Goal: Information Seeking & Learning: Learn about a topic

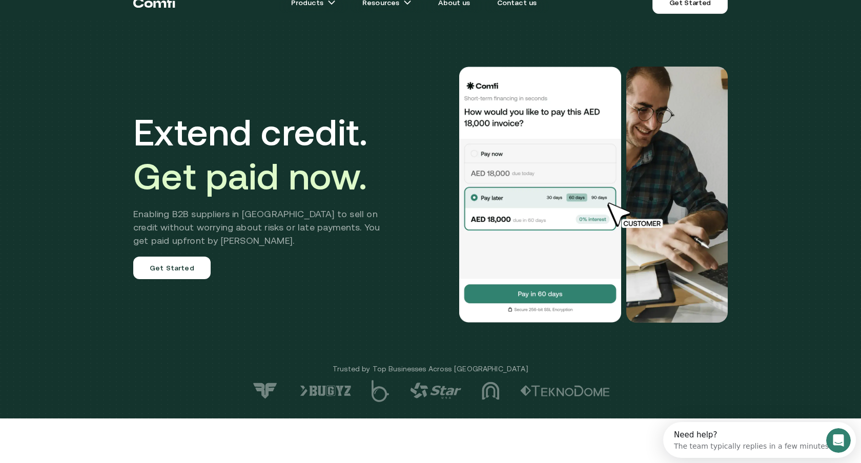
scroll to position [17, 0]
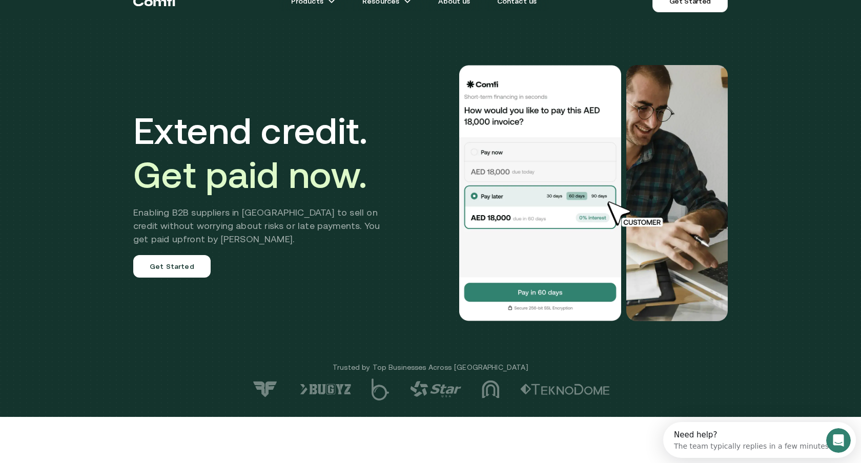
click at [610, 196] on img at bounding box center [540, 193] width 164 height 256
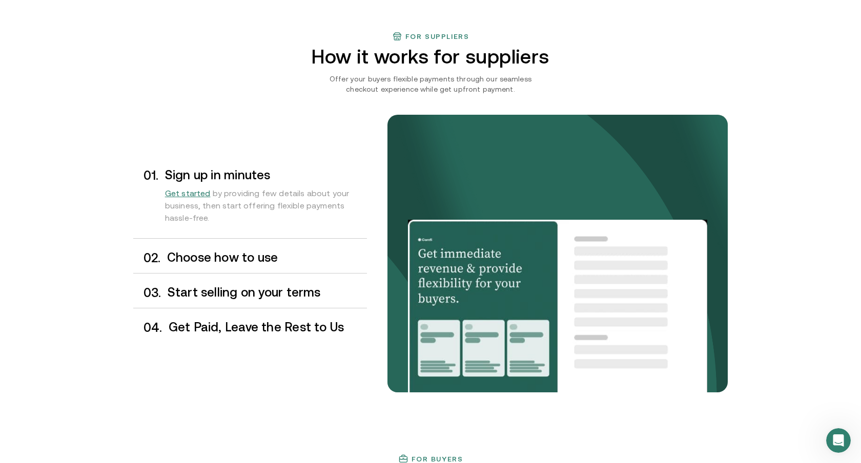
scroll to position [769, 0]
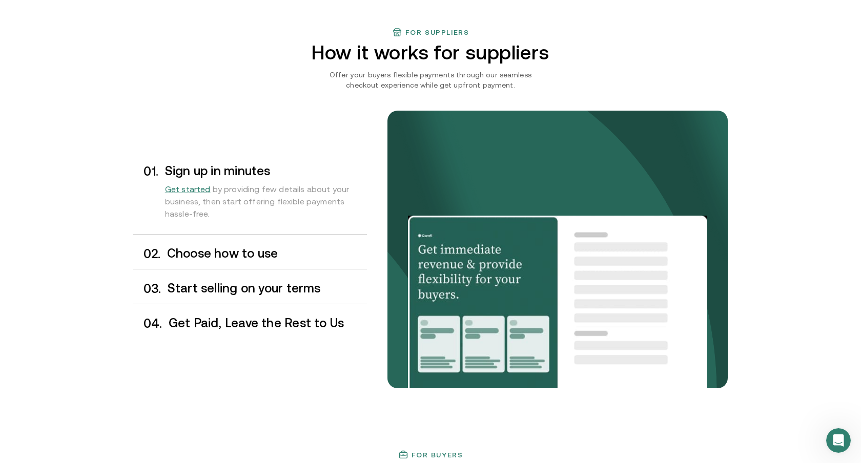
click at [201, 249] on h3 "Choose how to use" at bounding box center [267, 253] width 200 height 13
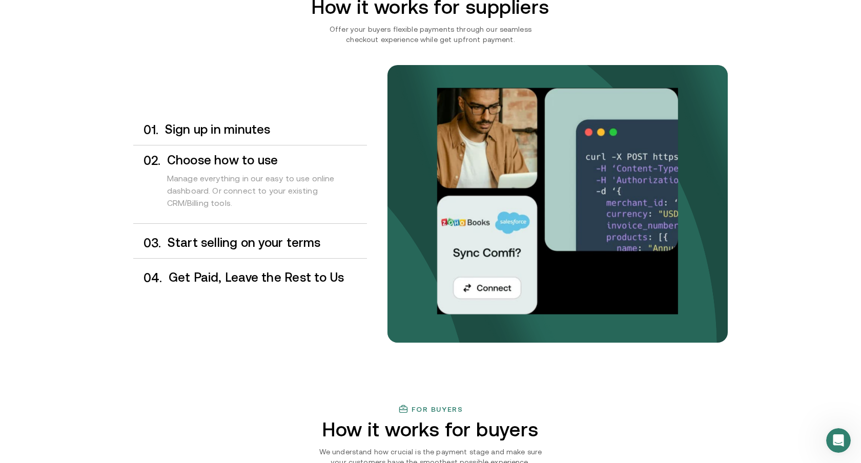
scroll to position [826, 0]
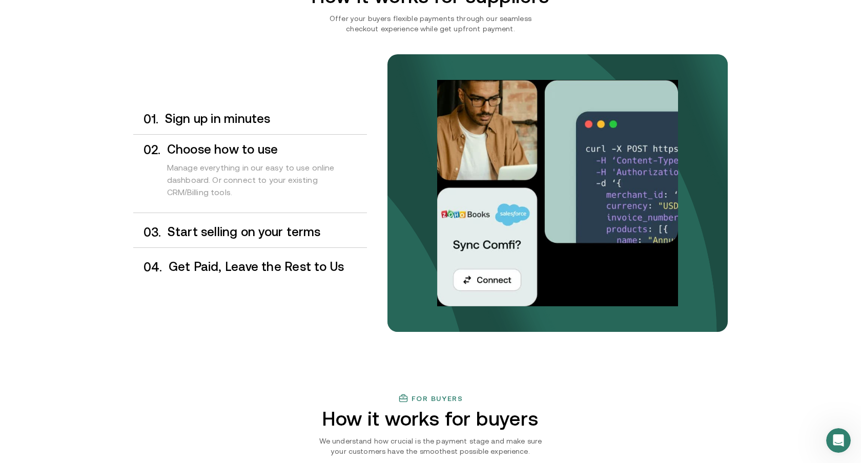
click at [210, 236] on h3 "Start selling on your terms" at bounding box center [267, 231] width 199 height 13
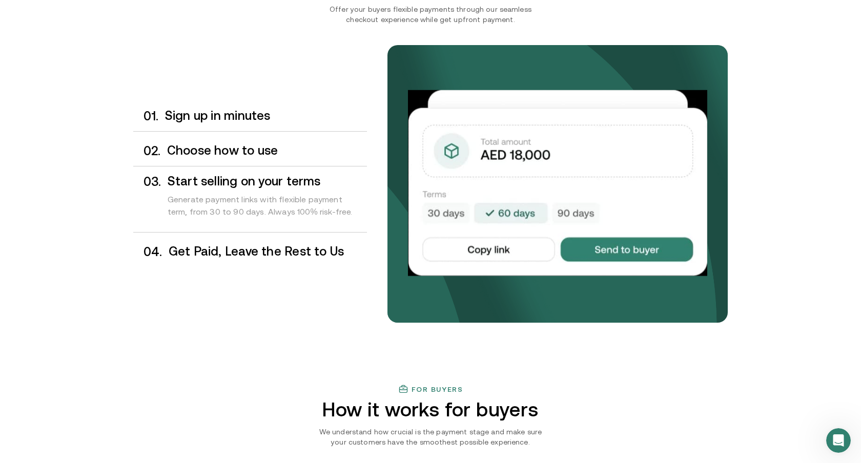
click at [221, 245] on h3 "Get Paid, Leave the Rest to Us" at bounding box center [268, 251] width 198 height 13
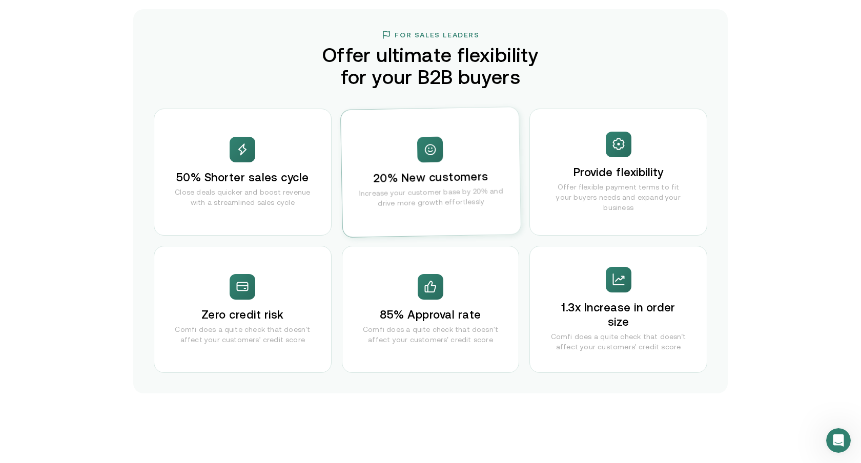
scroll to position [1980, 0]
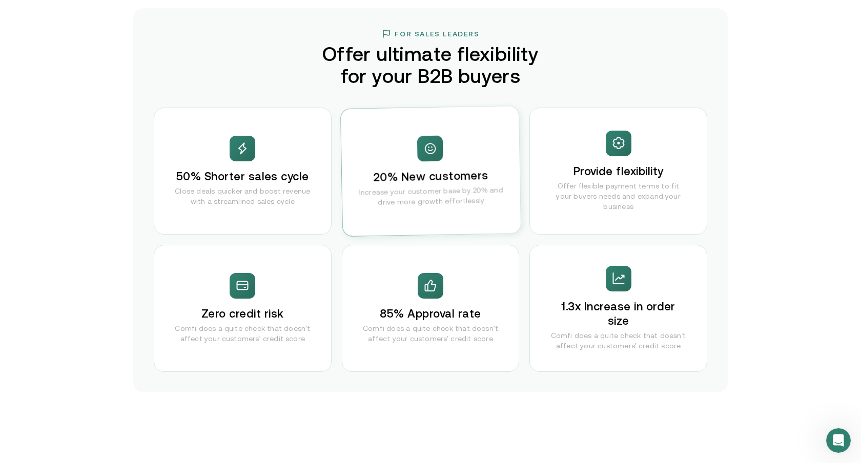
click at [491, 174] on div "20% New customers Increase your customer base by 20% and drive more growth effo…" at bounding box center [431, 171] width 180 height 130
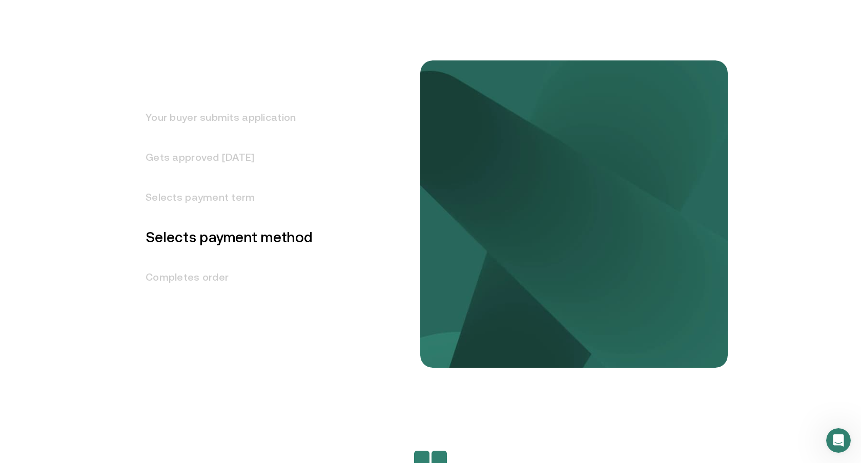
scroll to position [0, 0]
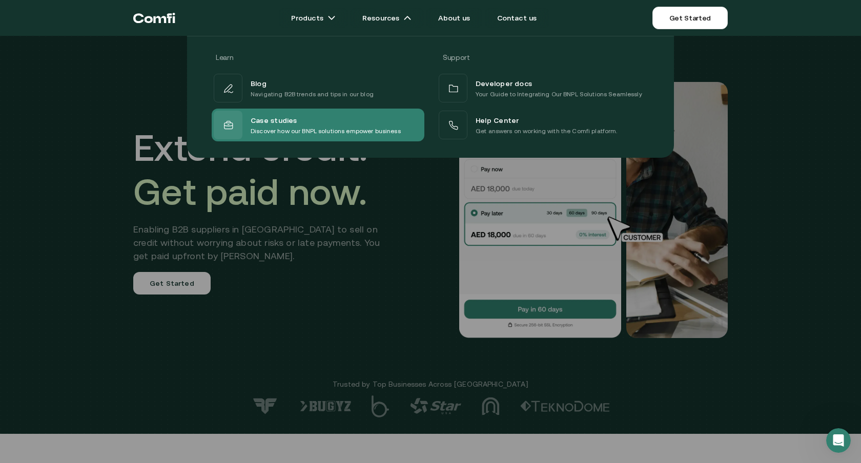
click at [324, 116] on div "Case studies" at bounding box center [326, 120] width 150 height 12
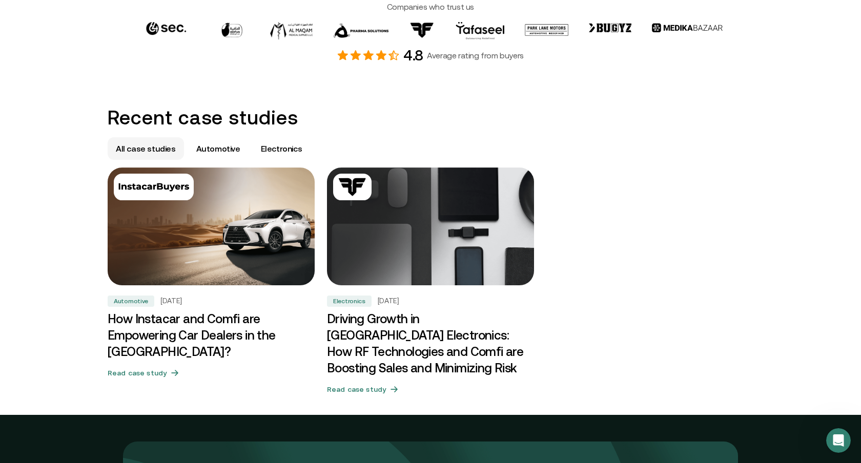
scroll to position [523, 0]
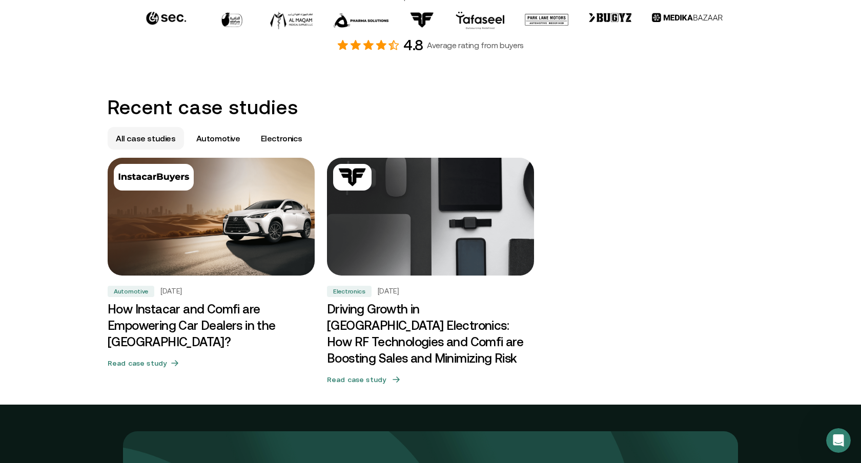
click at [461, 228] on img at bounding box center [430, 217] width 217 height 124
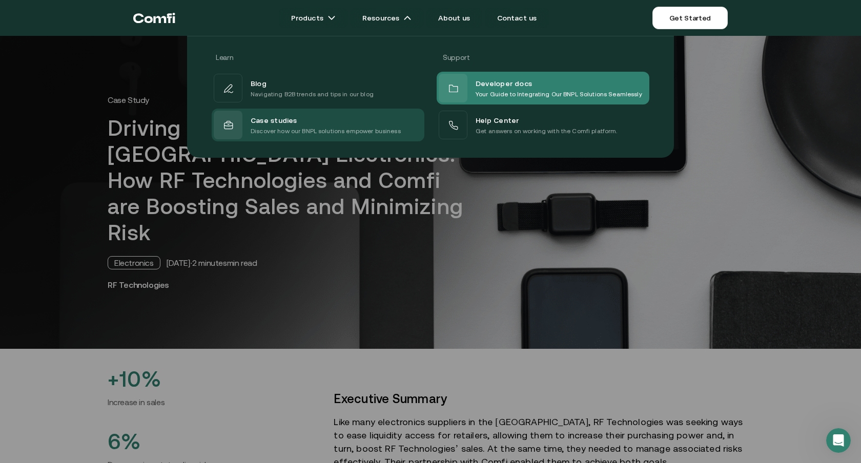
click at [472, 88] on div "Developer docs Your Guide to Integrating Our BNPL Solutions Seamlessly" at bounding box center [540, 88] width 203 height 29
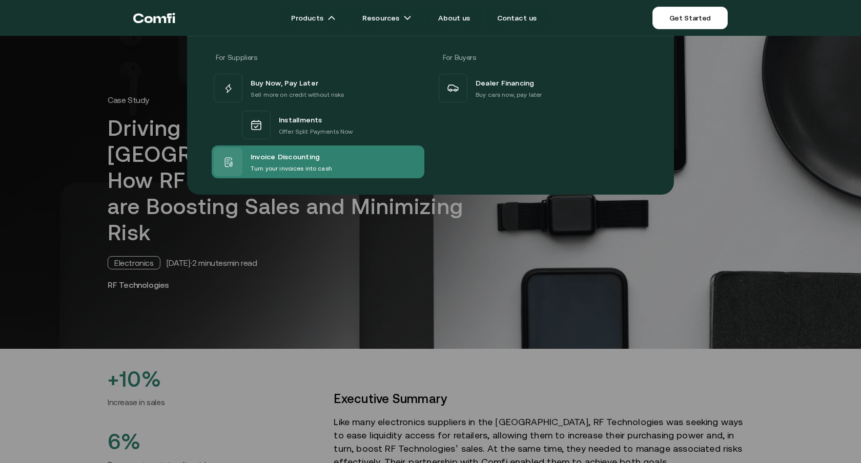
click at [282, 156] on span "Invoice Discounting" at bounding box center [285, 156] width 69 height 13
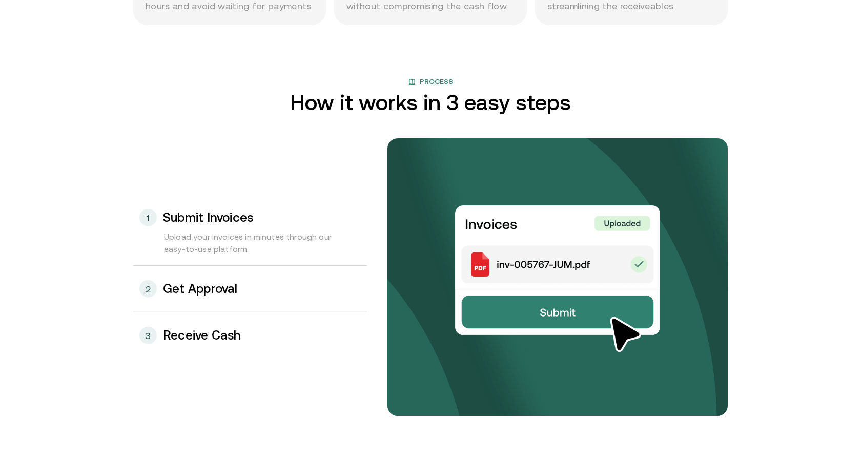
scroll to position [1014, 0]
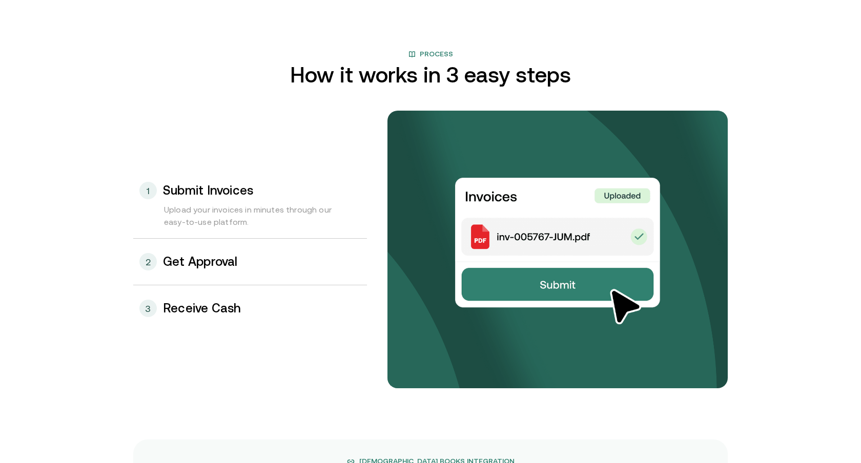
click at [268, 255] on div "2 Get Approval" at bounding box center [250, 262] width 234 height 46
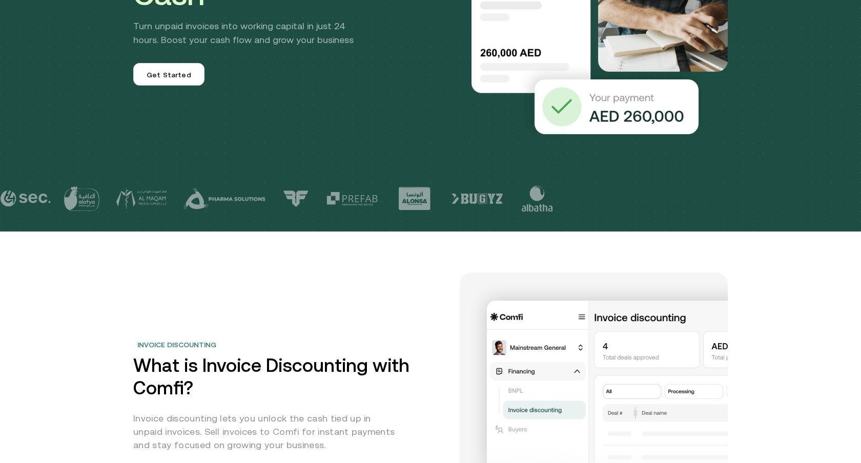
scroll to position [0, 0]
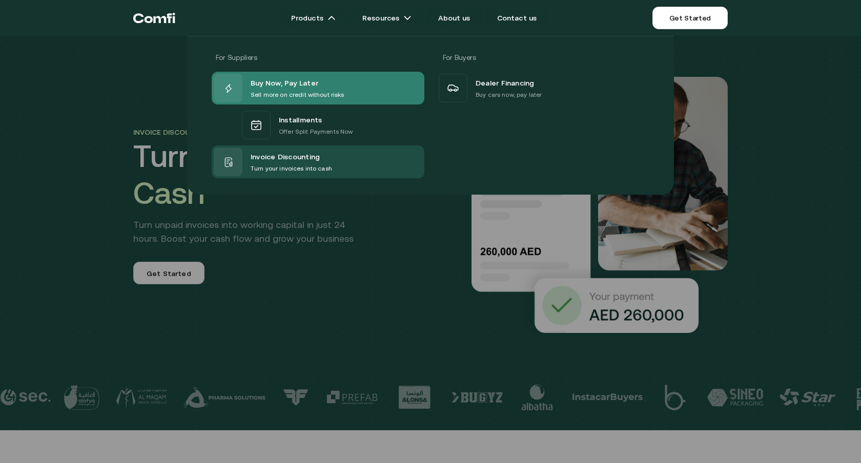
click at [300, 79] on span "Buy Now, Pay Later" at bounding box center [285, 82] width 68 height 13
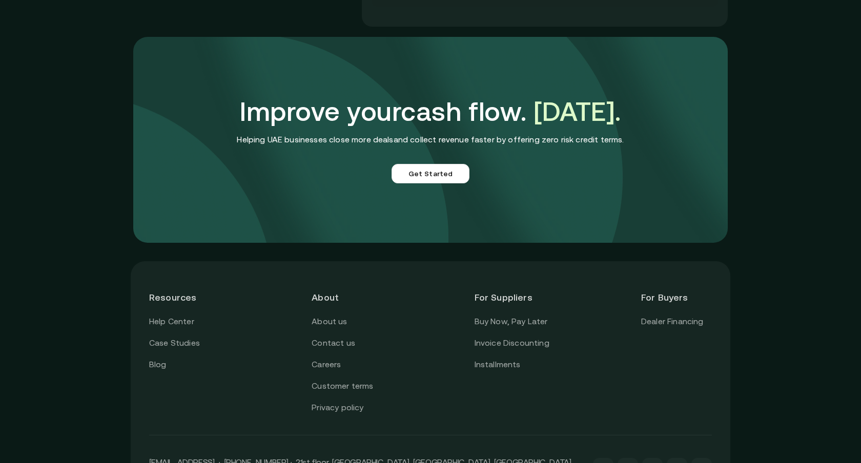
scroll to position [2632, 0]
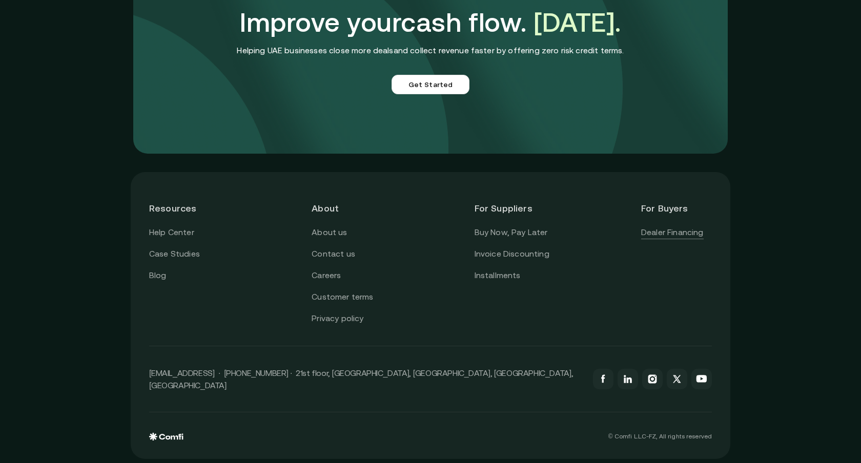
click at [672, 232] on link "Dealer Financing" at bounding box center [672, 232] width 63 height 13
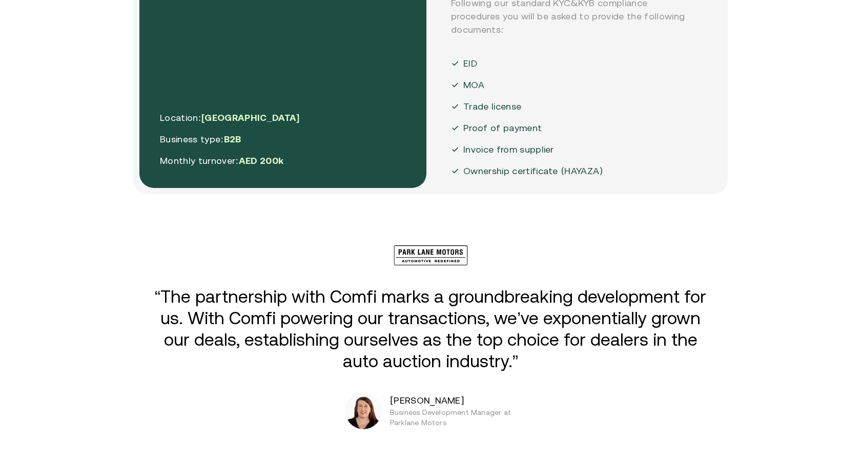
scroll to position [2386, 0]
